Goal: Task Accomplishment & Management: Manage account settings

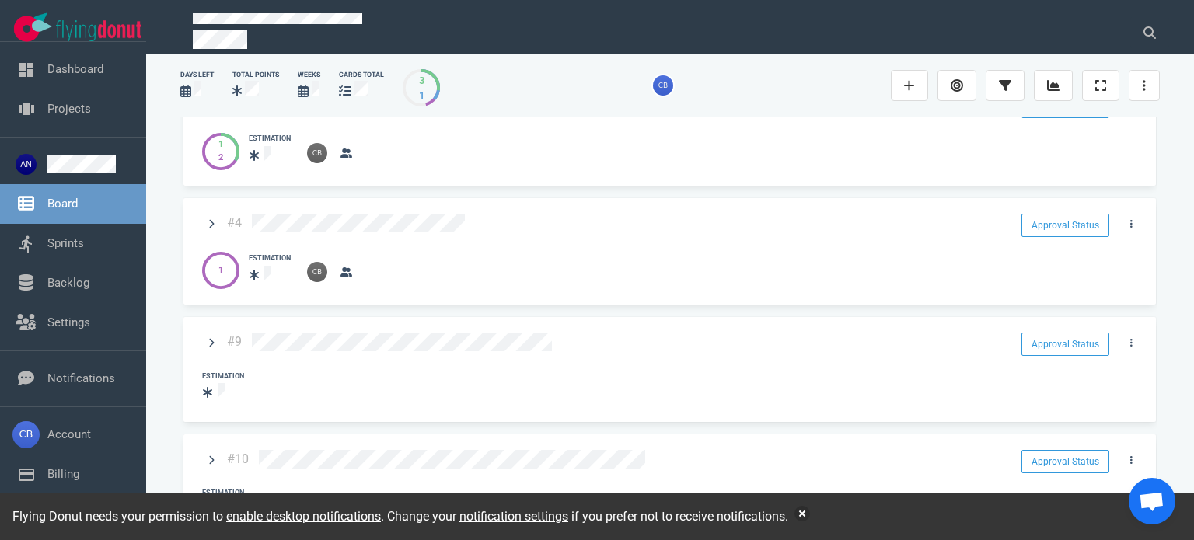
scroll to position [78, 0]
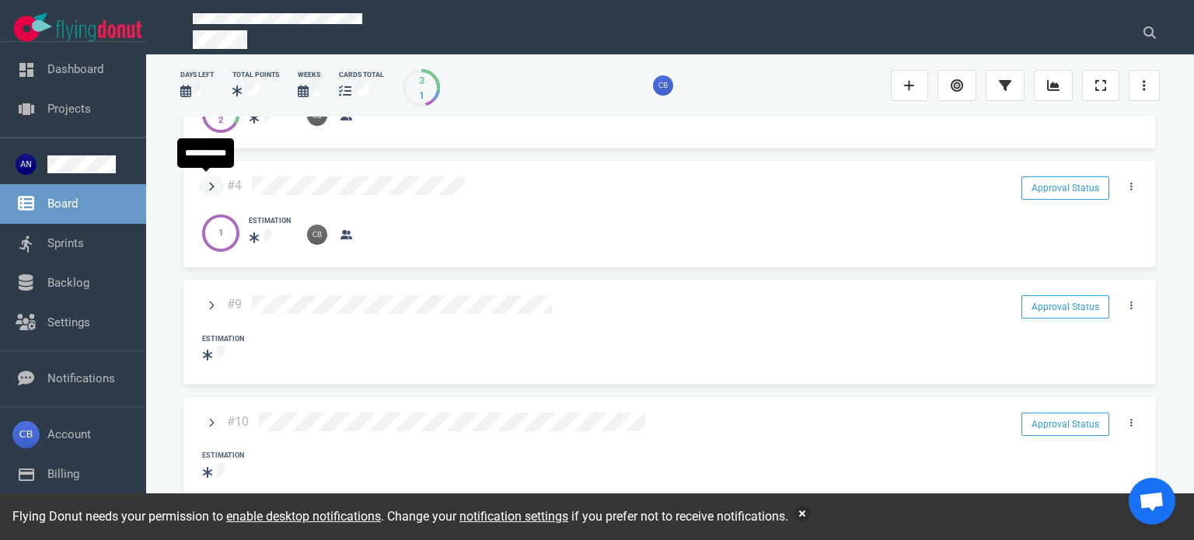
click at [207, 183] on link at bounding box center [211, 185] width 25 height 19
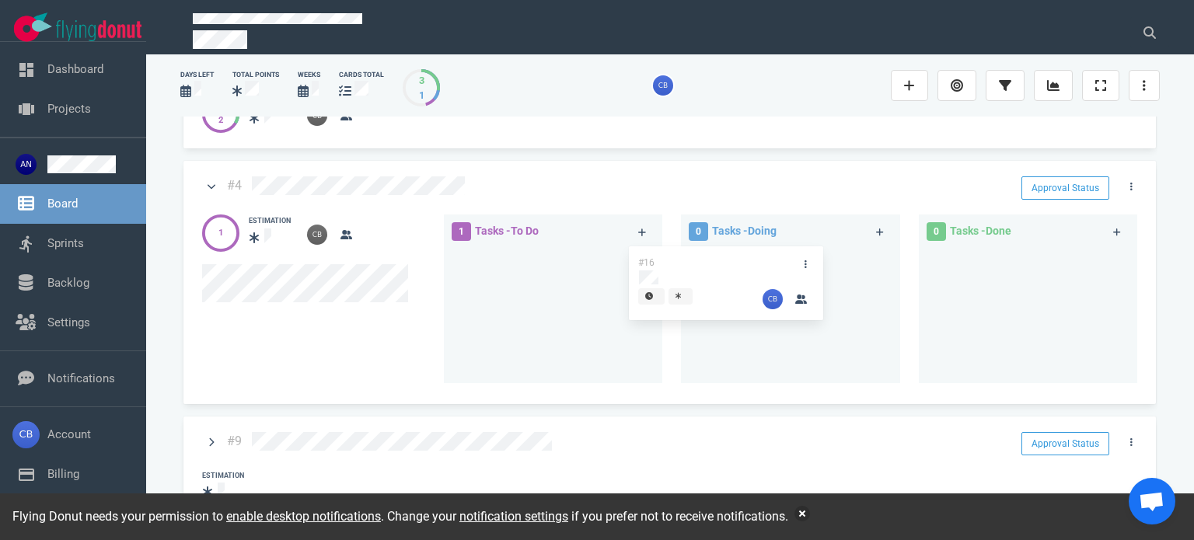
drag, startPoint x: 521, startPoint y: 260, endPoint x: 755, endPoint y: 263, distance: 234.7
click at [761, 263] on div "1 Tasks - To Do #16 #16 0 Tasks - Doing 0 Tasks - Done" at bounding box center [796, 301] width 720 height 193
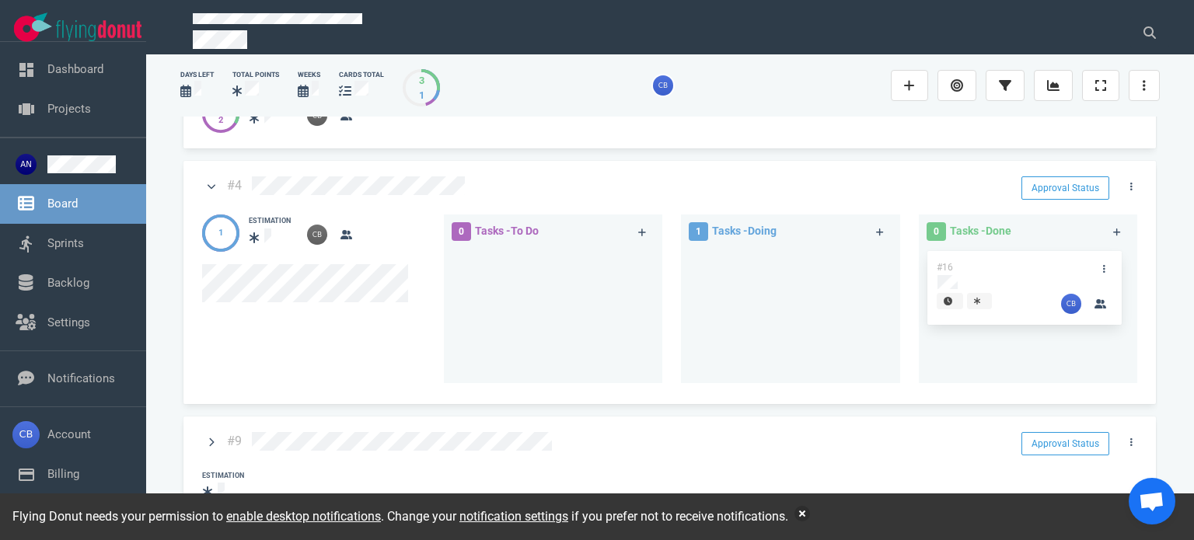
drag, startPoint x: 751, startPoint y: 256, endPoint x: 989, endPoint y: 265, distance: 238.0
click at [989, 265] on div "0 Tasks - To Do 1 Tasks - Doing #16 #16 0 Tasks - Done" at bounding box center [796, 301] width 720 height 193
click at [1065, 180] on button "Approval Status" at bounding box center [1065, 187] width 88 height 23
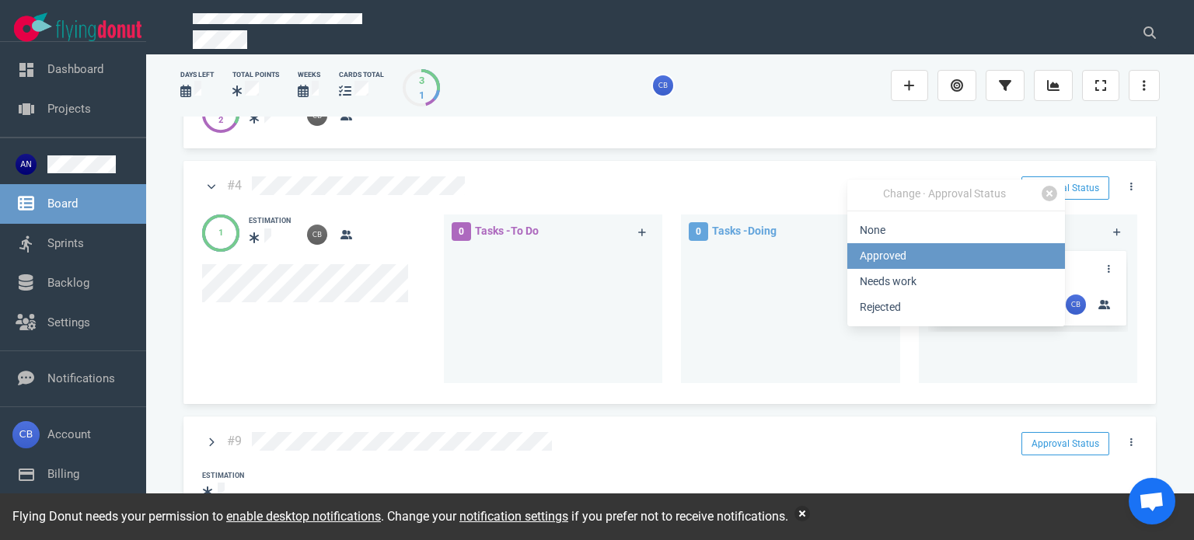
click at [926, 253] on link "Approved" at bounding box center [956, 256] width 218 height 26
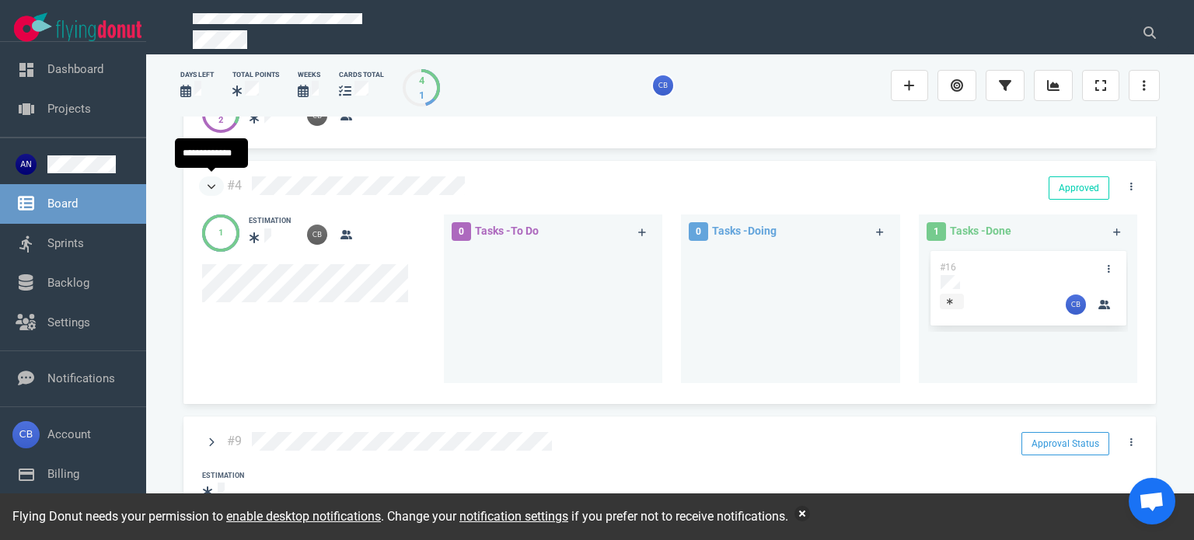
click at [212, 184] on icon at bounding box center [212, 186] width 9 height 5
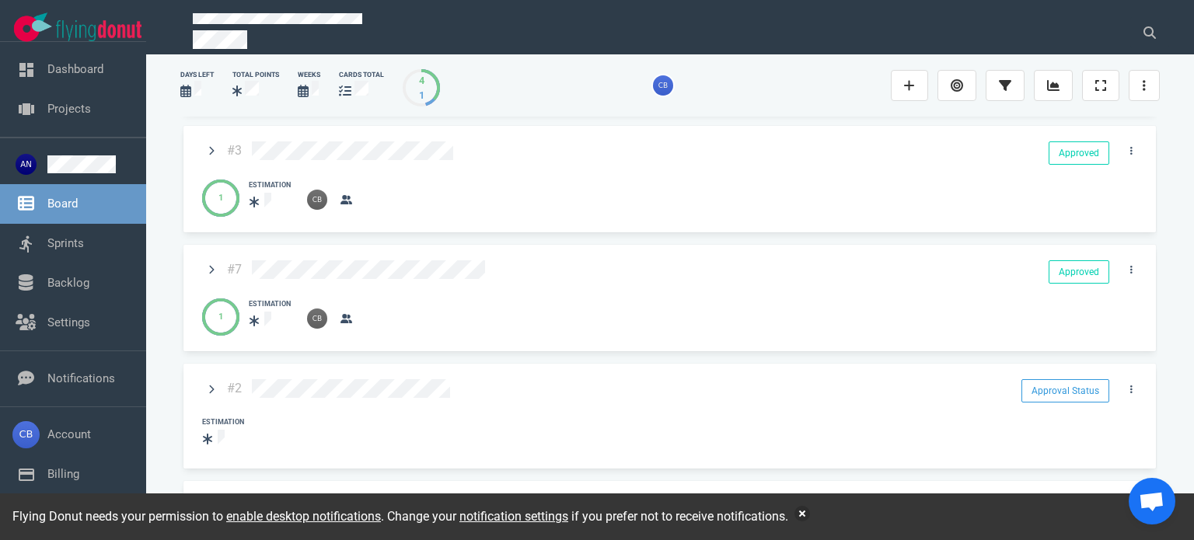
scroll to position [544, 0]
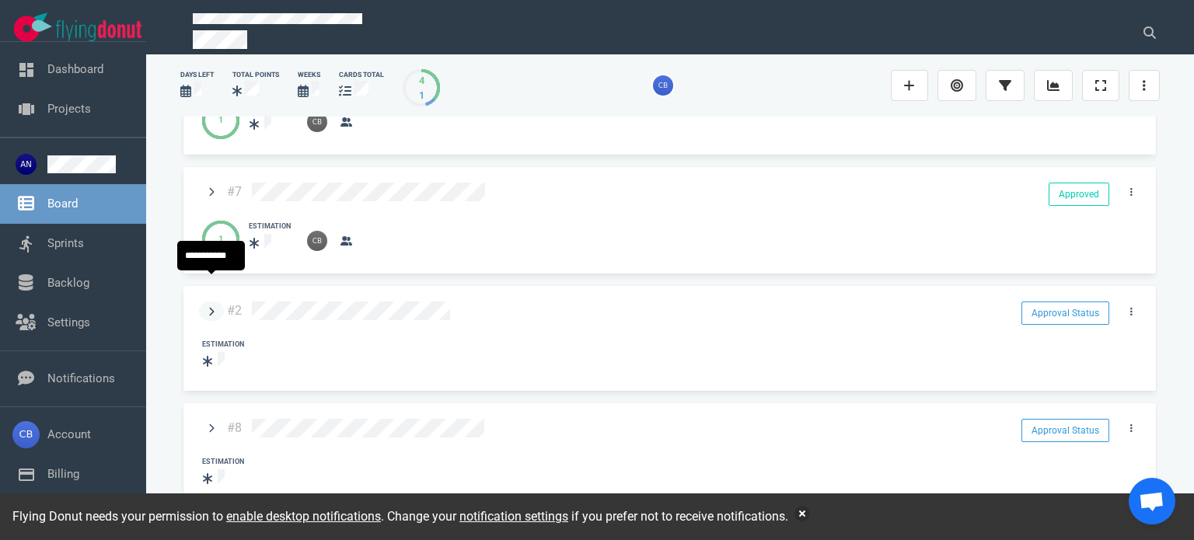
click at [214, 307] on icon at bounding box center [211, 311] width 6 height 9
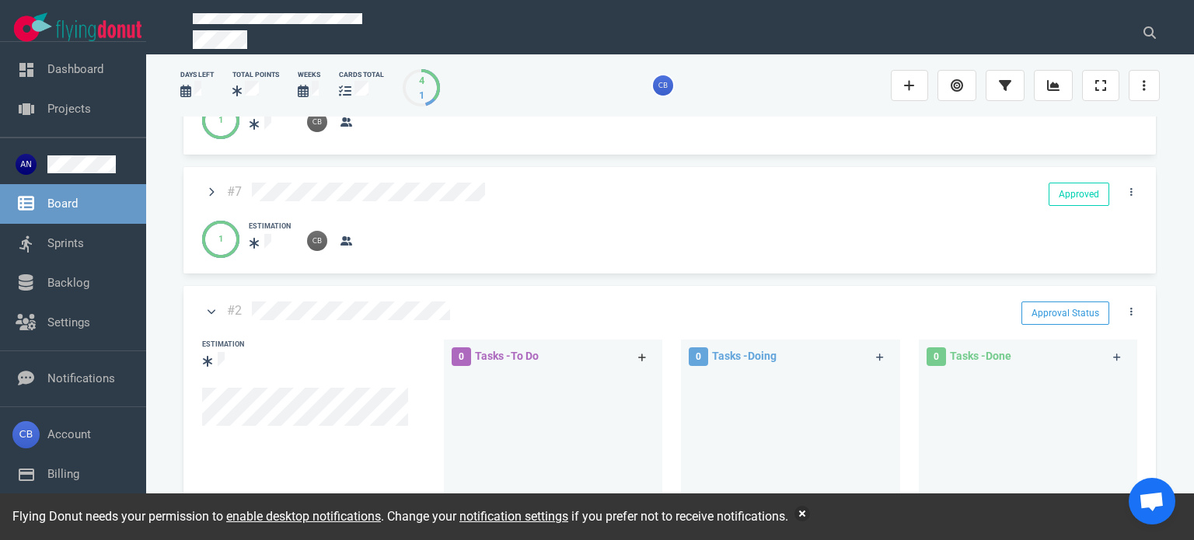
click at [645, 347] on link at bounding box center [642, 356] width 25 height 19
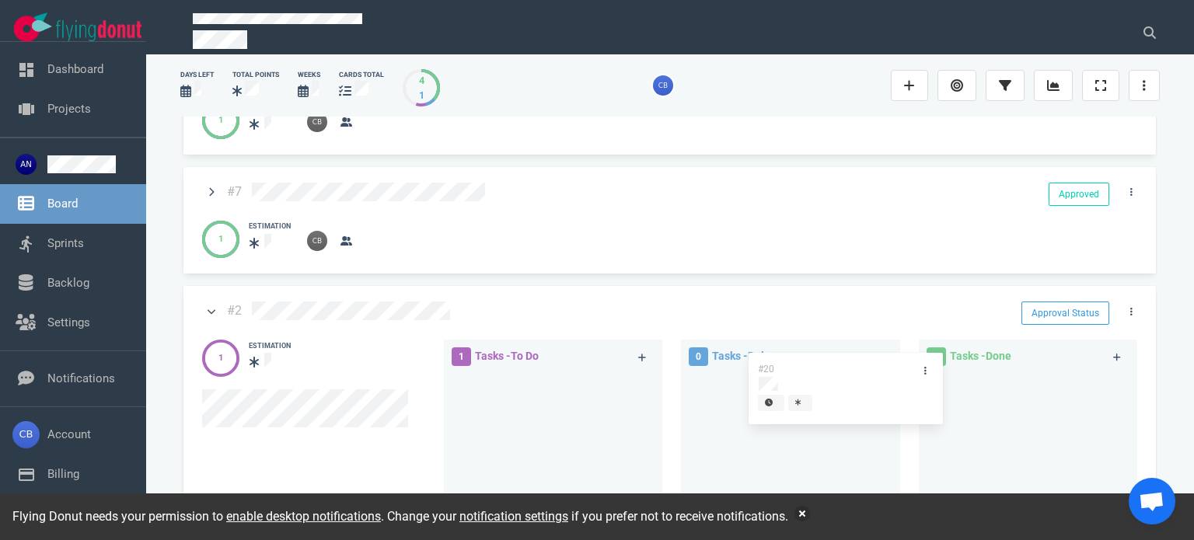
drag, startPoint x: 503, startPoint y: 355, endPoint x: 797, endPoint y: 363, distance: 294.7
click at [797, 363] on div "1 Tasks - To Do #20 #20 0 Tasks - Doing 0 Tasks - Done" at bounding box center [796, 426] width 720 height 193
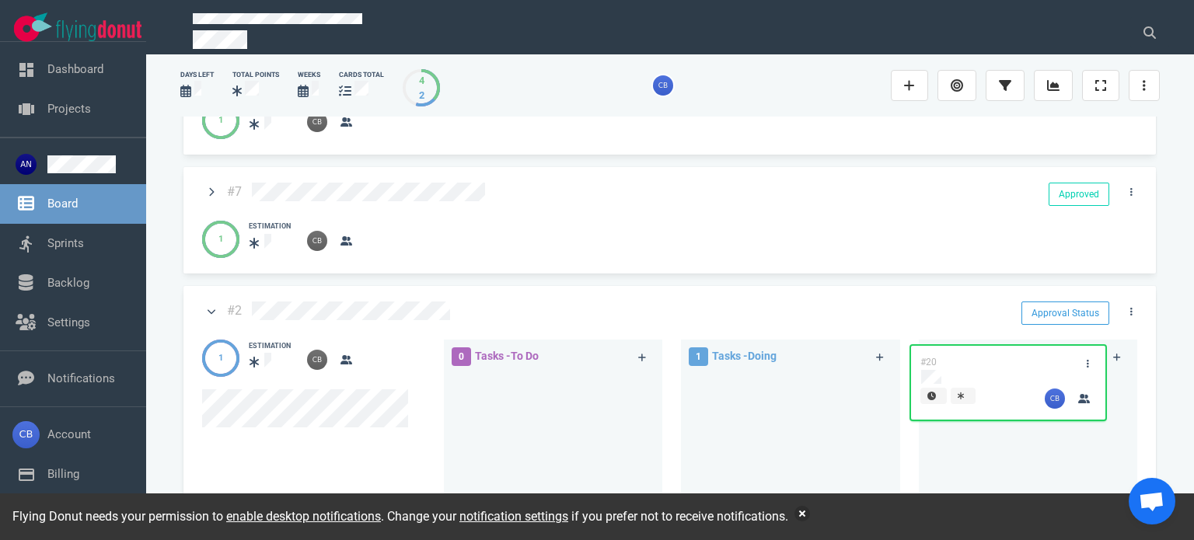
drag, startPoint x: 748, startPoint y: 359, endPoint x: 972, endPoint y: 360, distance: 223.1
click at [972, 360] on div "0 Tasks - To Do 1 Tasks - Doing #20 #20 0 Tasks - Done" at bounding box center [796, 426] width 720 height 193
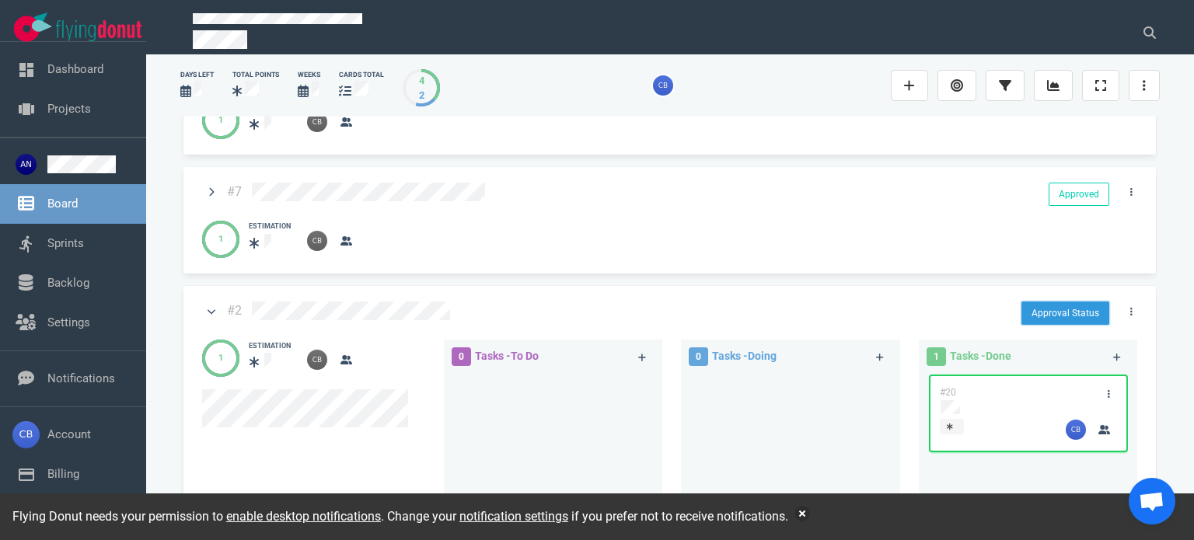
click at [1039, 302] on button "Approval Status" at bounding box center [1065, 313] width 88 height 23
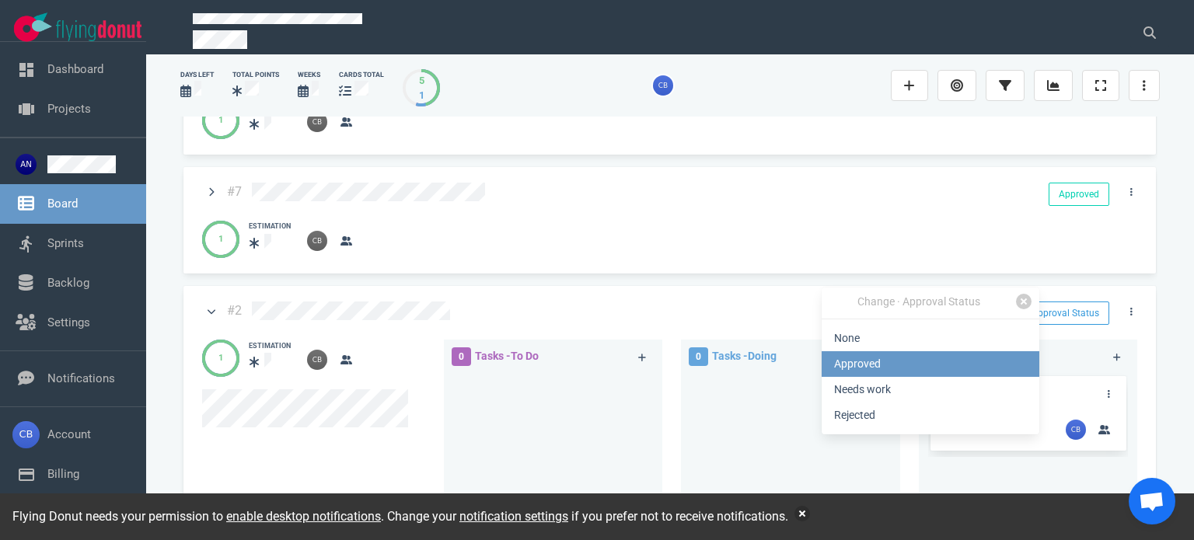
click at [874, 358] on link "Approved" at bounding box center [931, 364] width 218 height 26
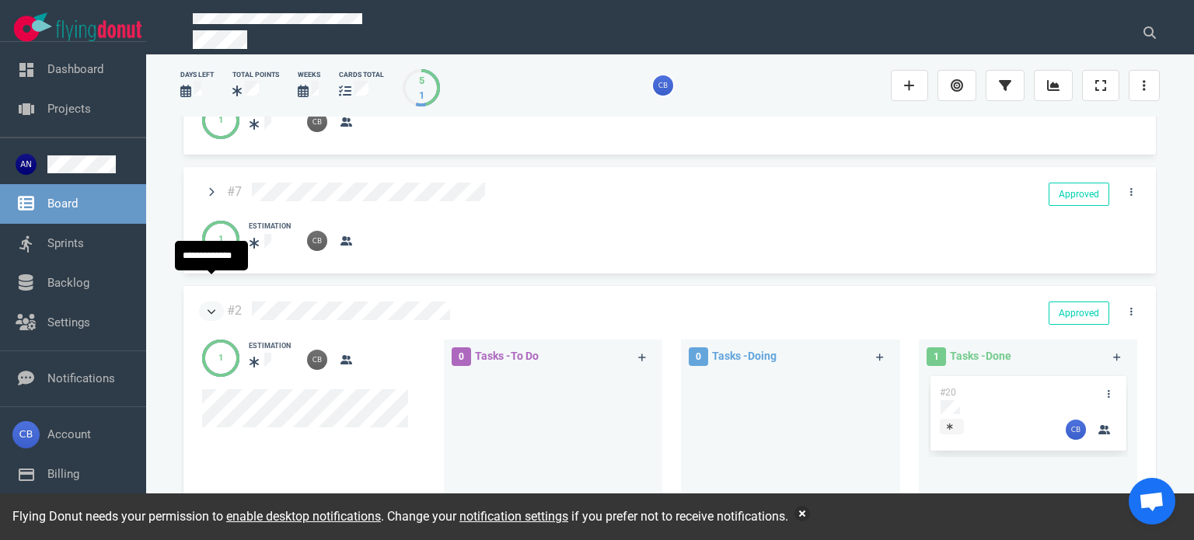
click at [211, 307] on icon at bounding box center [212, 311] width 9 height 9
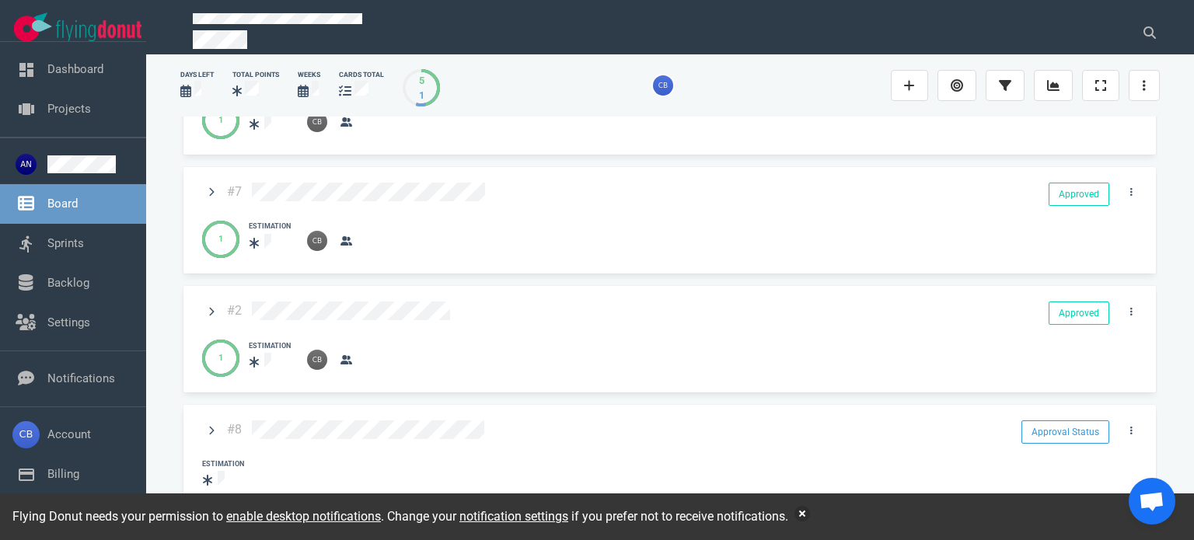
scroll to position [700, 0]
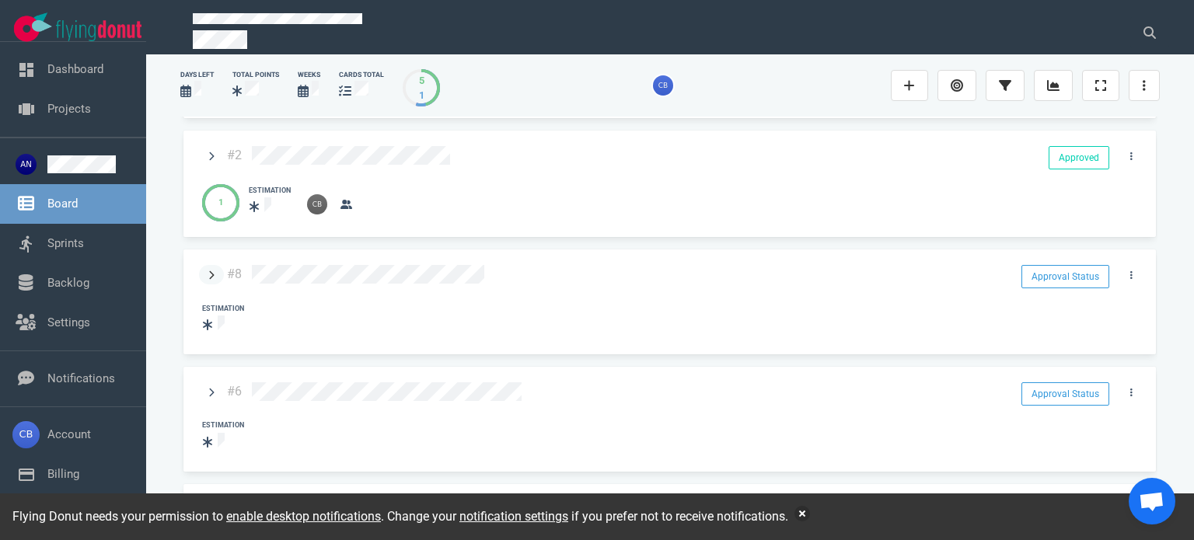
click at [211, 270] on icon at bounding box center [211, 274] width 6 height 9
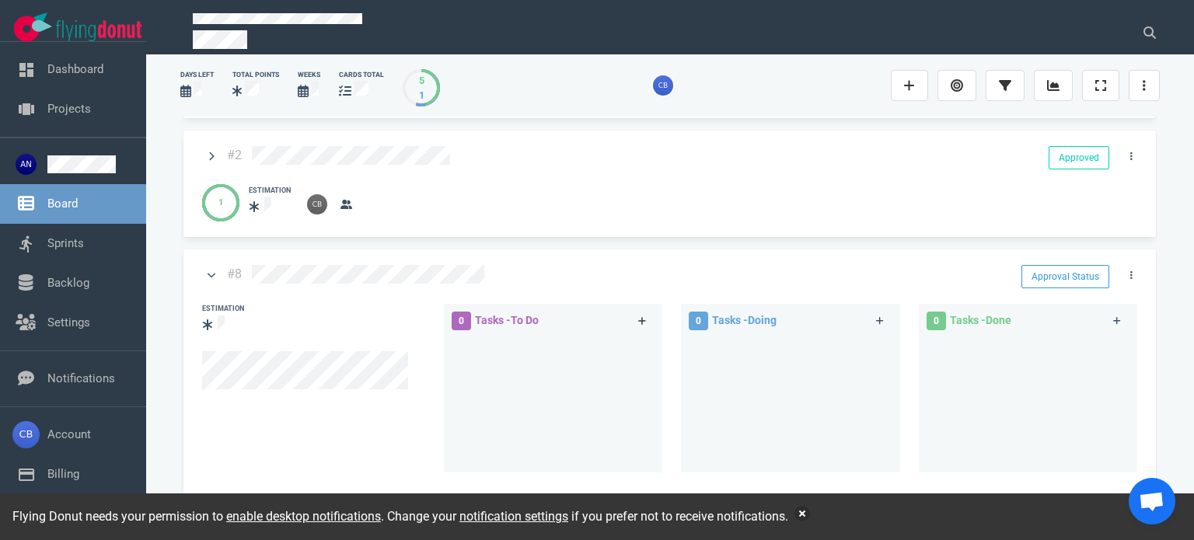
click at [638, 316] on icon at bounding box center [642, 320] width 9 height 9
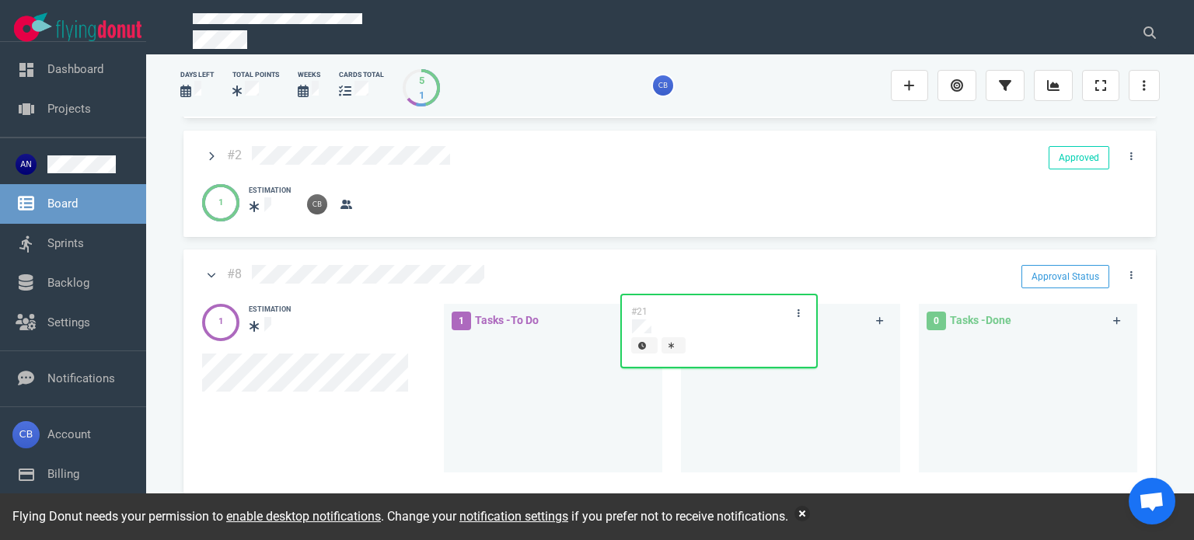
drag, startPoint x: 557, startPoint y: 328, endPoint x: 775, endPoint y: 326, distance: 217.6
click at [774, 325] on div "1 Tasks - To Do #21 #21 0 Tasks - Doing 0 Tasks - Done" at bounding box center [796, 391] width 720 height 193
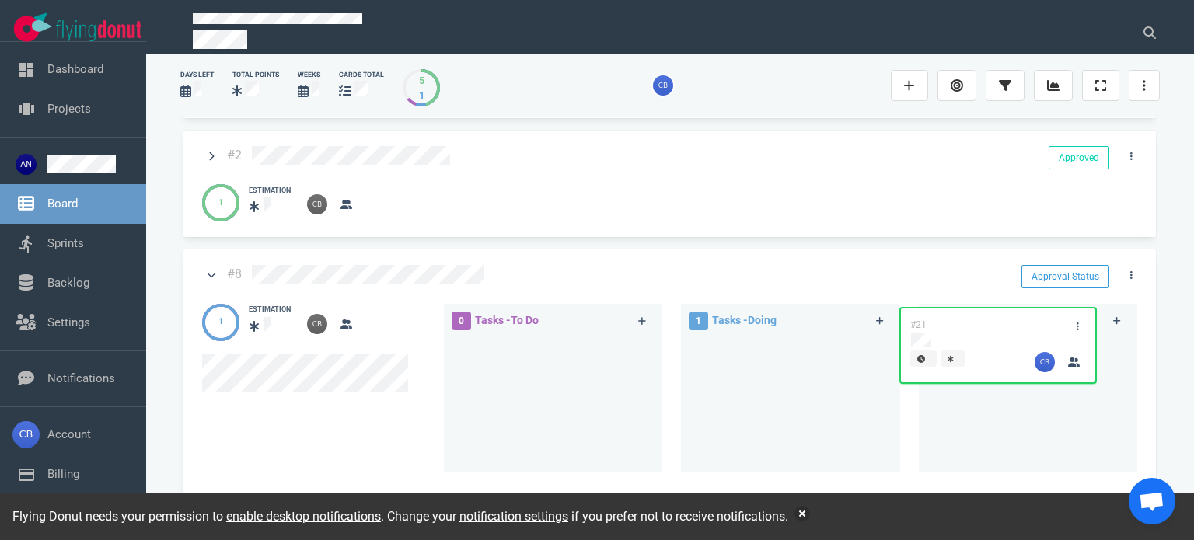
drag, startPoint x: 780, startPoint y: 323, endPoint x: 994, endPoint y: 317, distance: 214.6
click at [973, 326] on div "0 Tasks - To Do 1 Tasks - Doing #21 #21 0 Tasks - Done" at bounding box center [796, 391] width 720 height 193
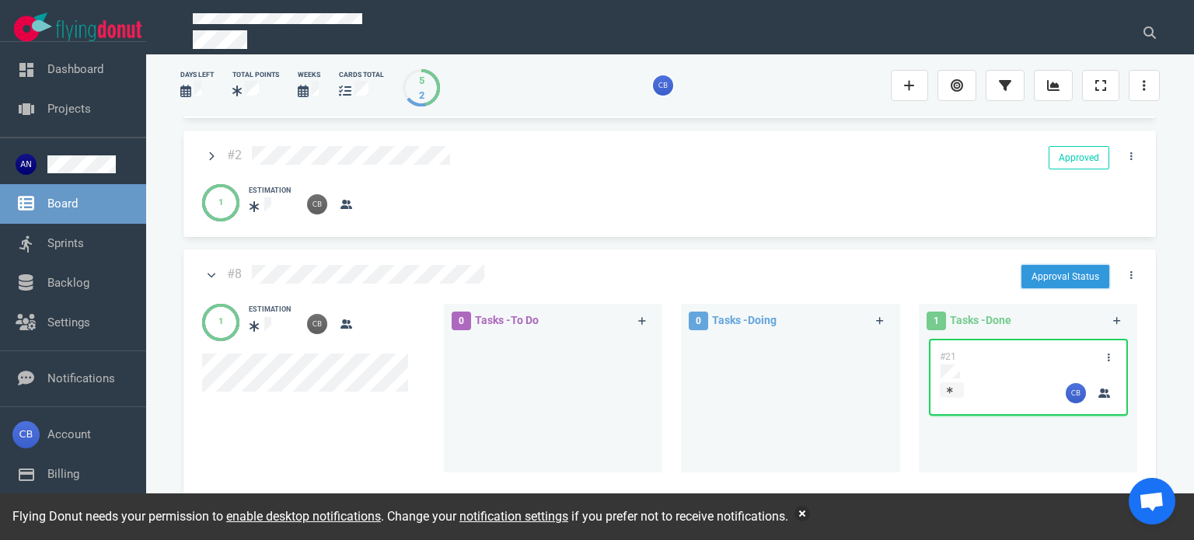
click at [1035, 265] on button "Approval Status" at bounding box center [1065, 276] width 88 height 23
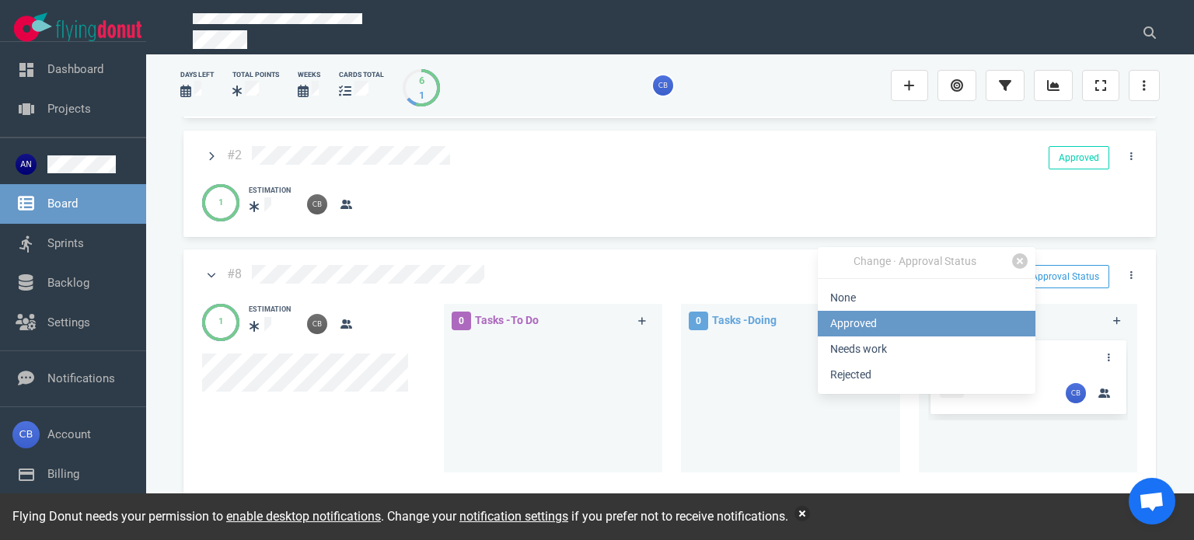
click at [867, 317] on link "Approved" at bounding box center [927, 324] width 218 height 26
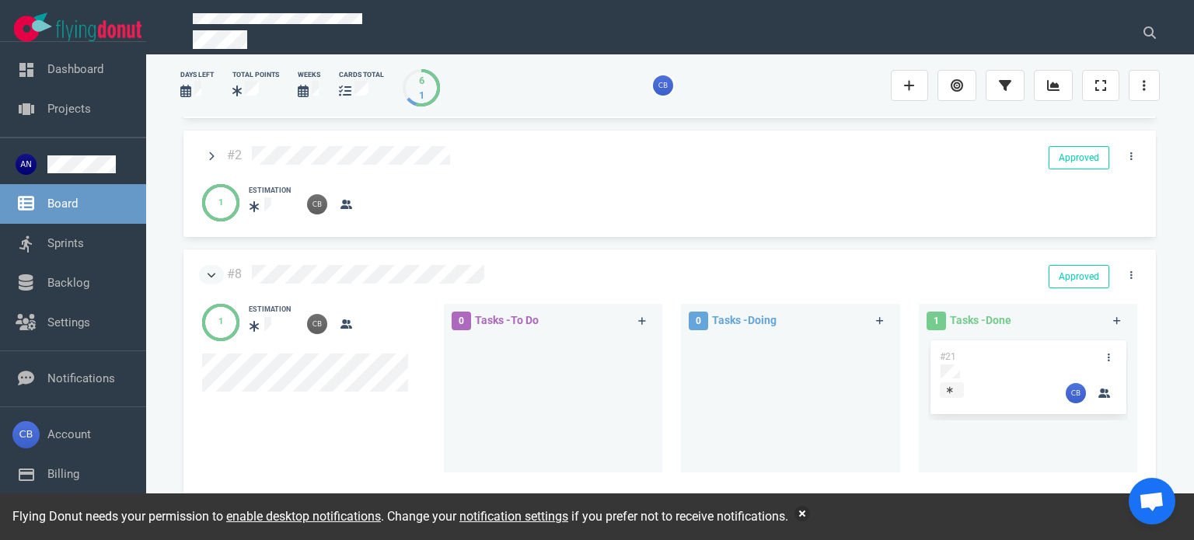
click at [211, 274] on icon at bounding box center [212, 276] width 9 height 5
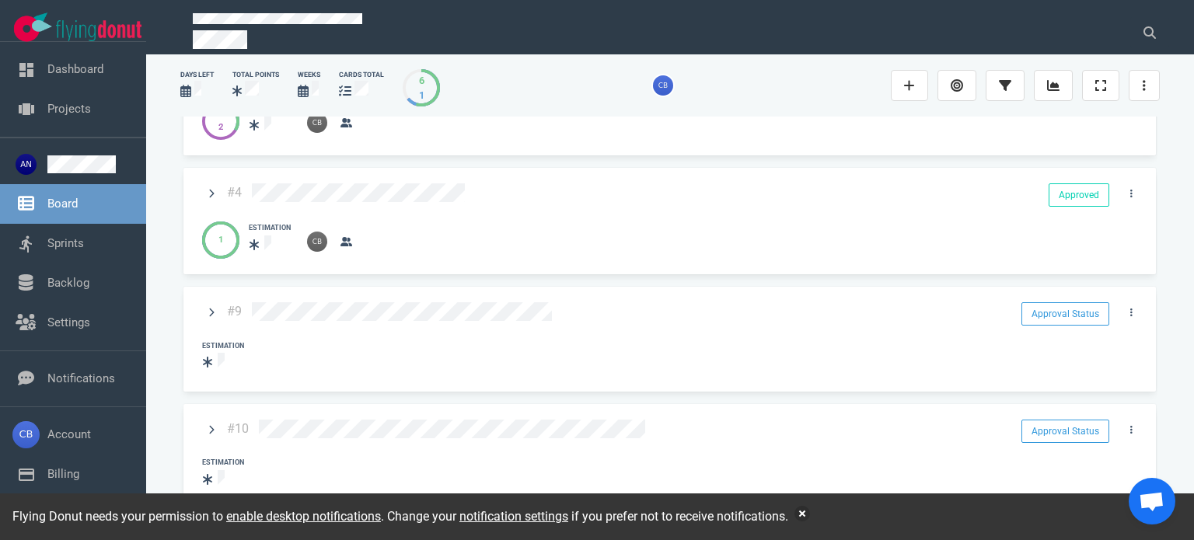
scroll to position [0, 0]
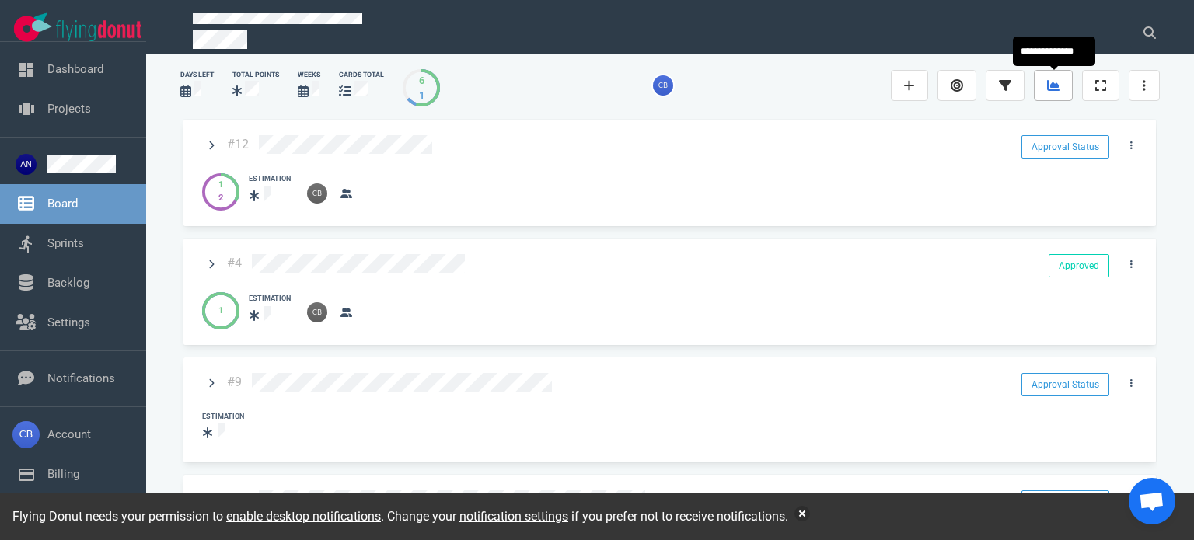
click at [1051, 85] on icon at bounding box center [1053, 85] width 12 height 11
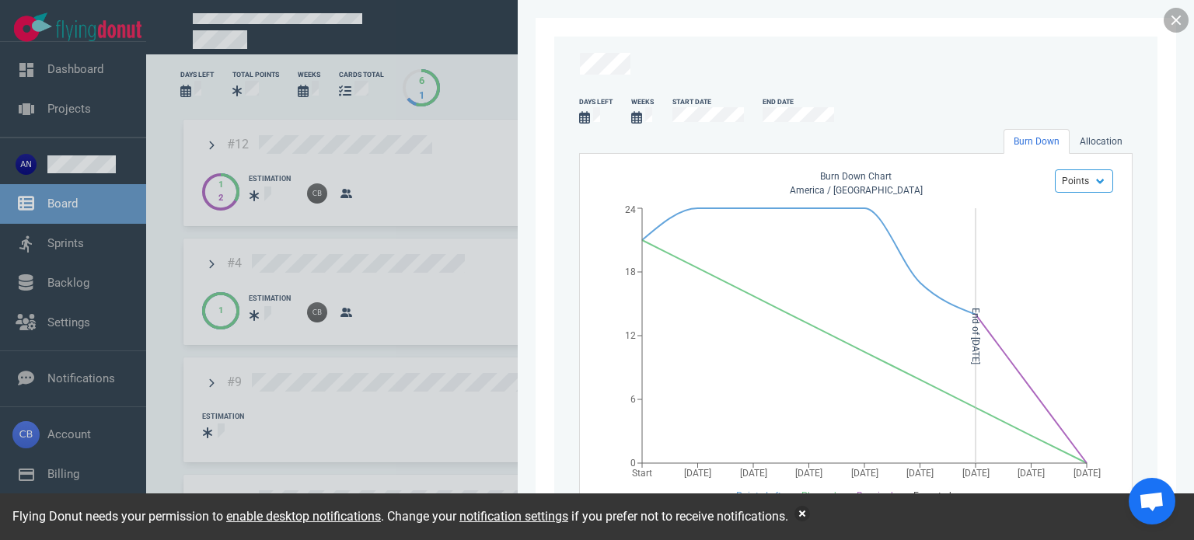
click at [1174, 27] on link at bounding box center [1176, 20] width 25 height 25
